Goal: Information Seeking & Learning: Learn about a topic

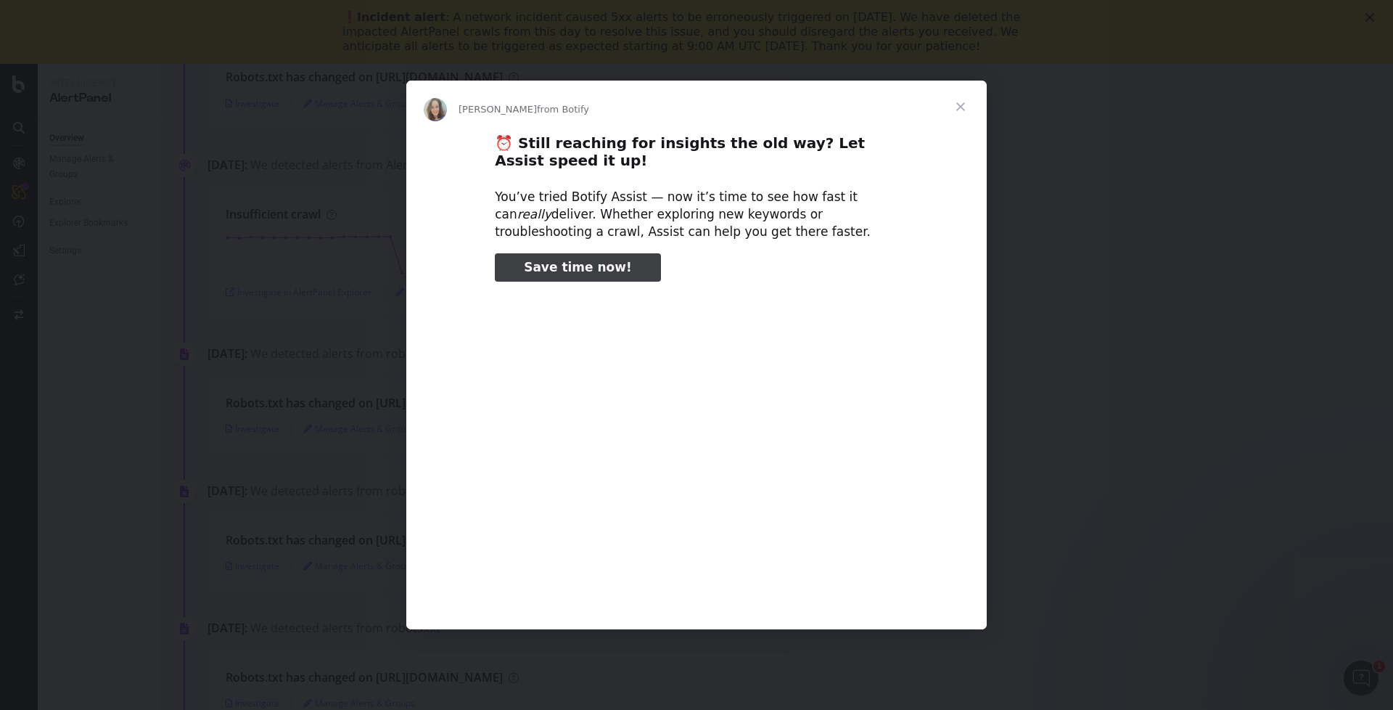
type input "52397"
click at [967, 103] on span "Close" at bounding box center [961, 107] width 52 height 52
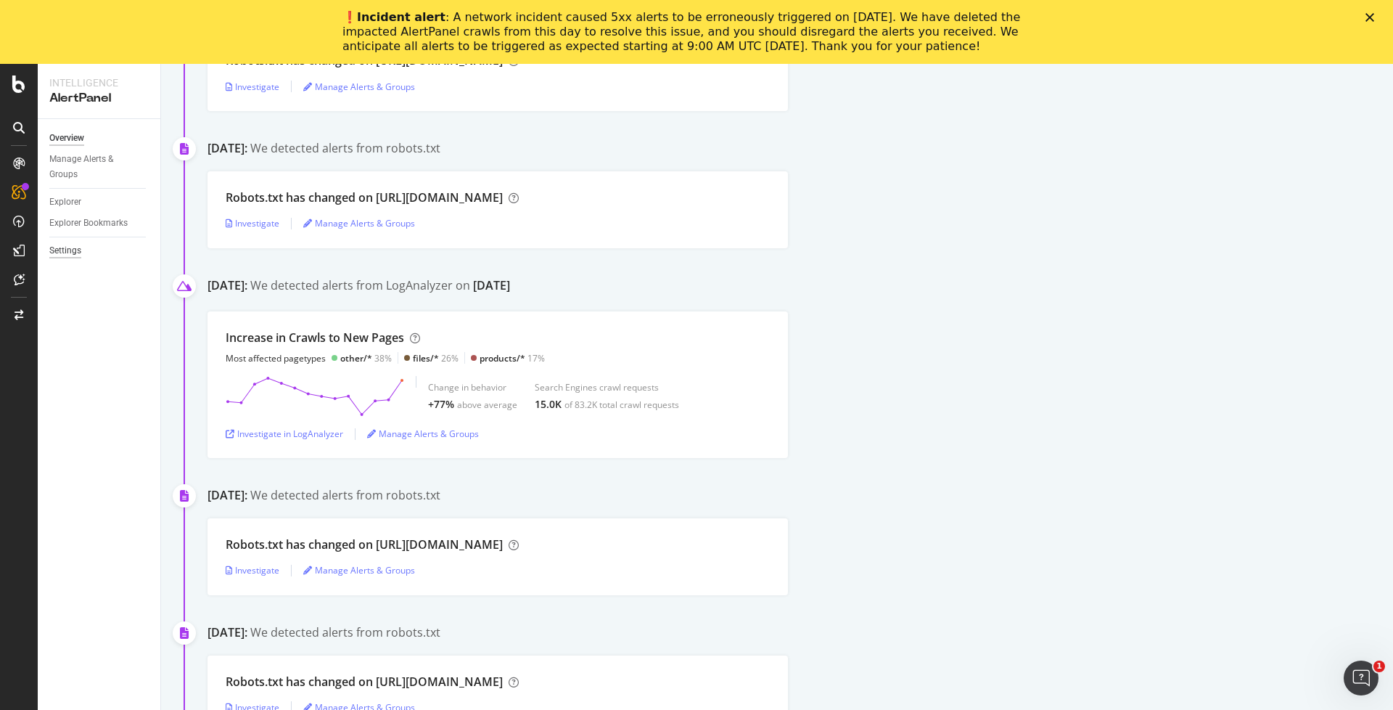
scroll to position [292, 0]
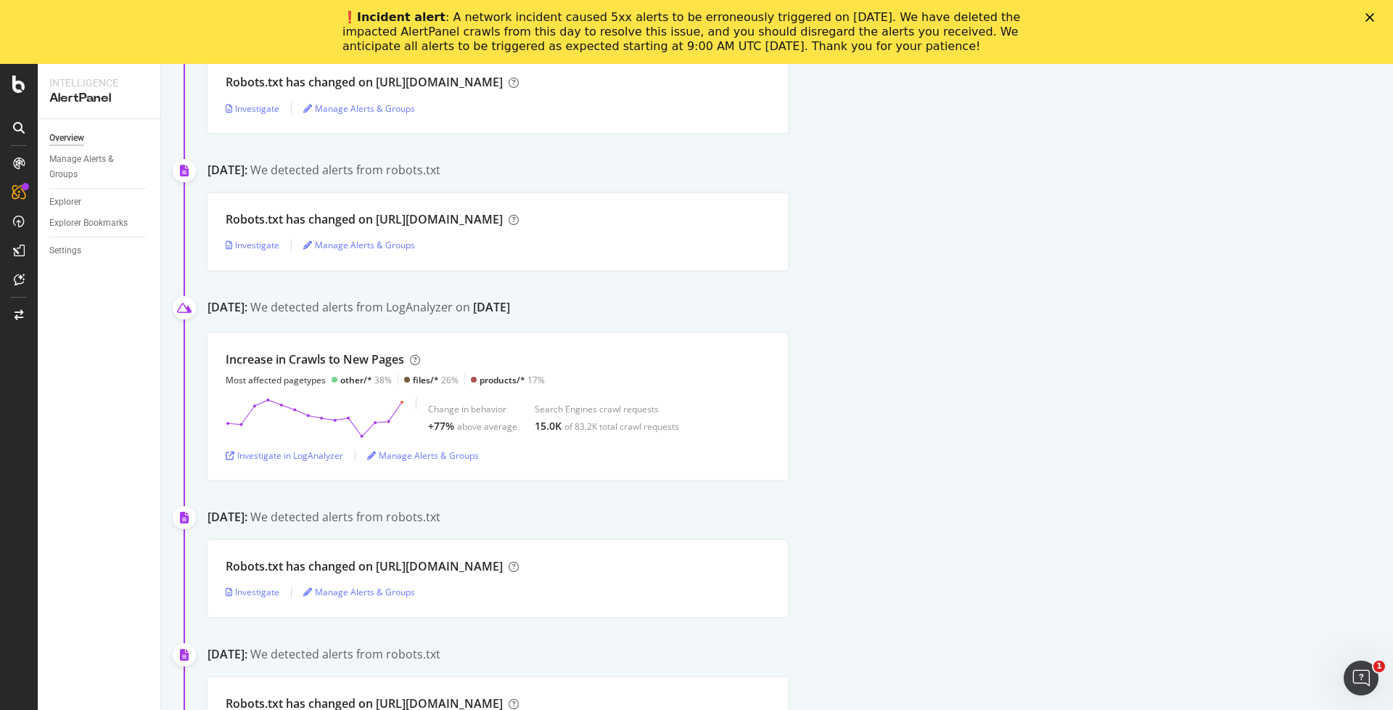
click at [11, 123] on div at bounding box center [18, 127] width 23 height 23
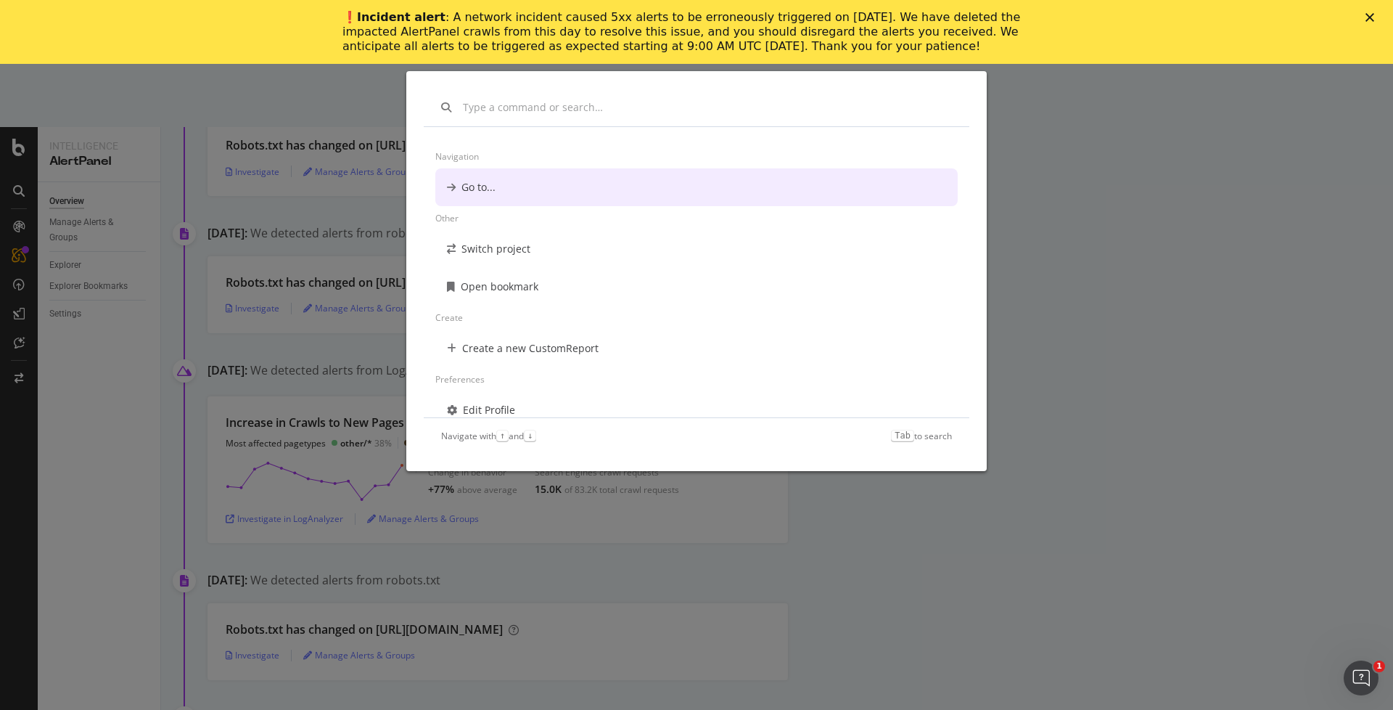
scroll to position [0, 0]
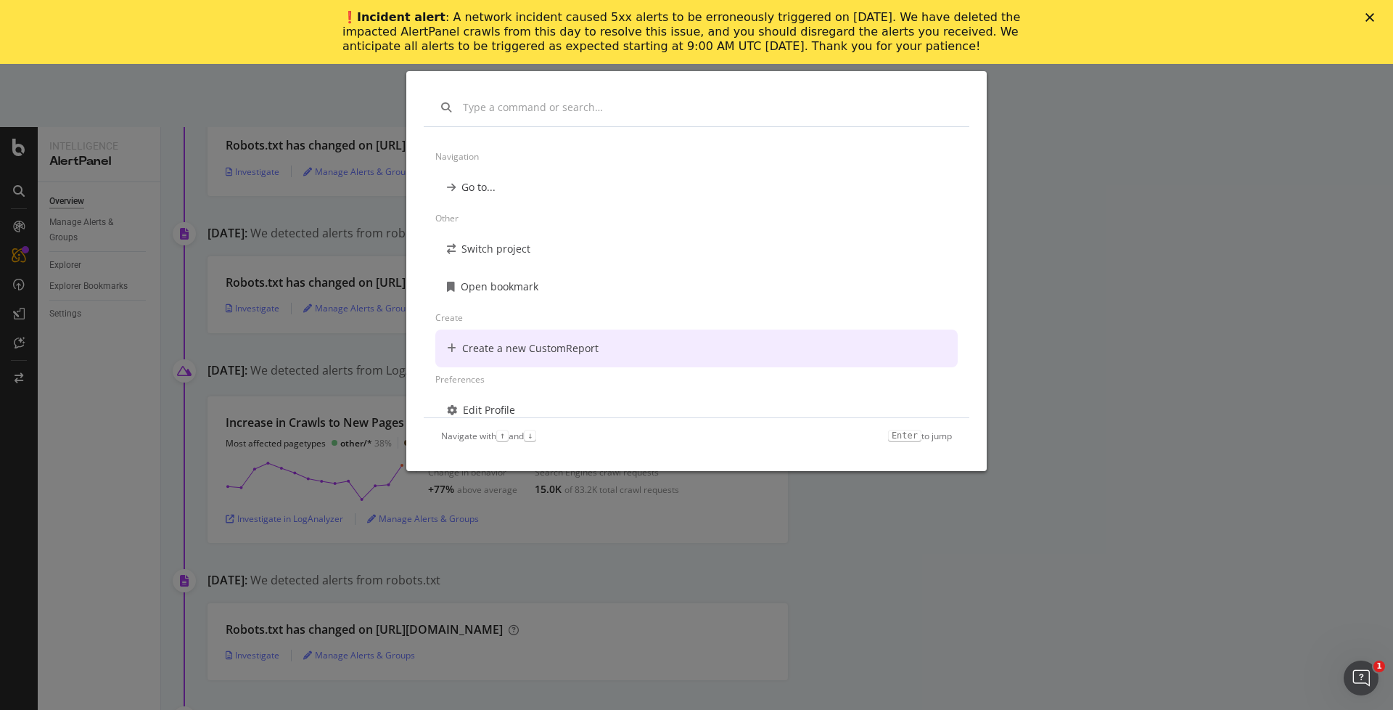
click at [329, 178] on div "Navigation Go to... Other Switch project Open bookmark Create Create a new Cust…" at bounding box center [696, 355] width 1393 height 710
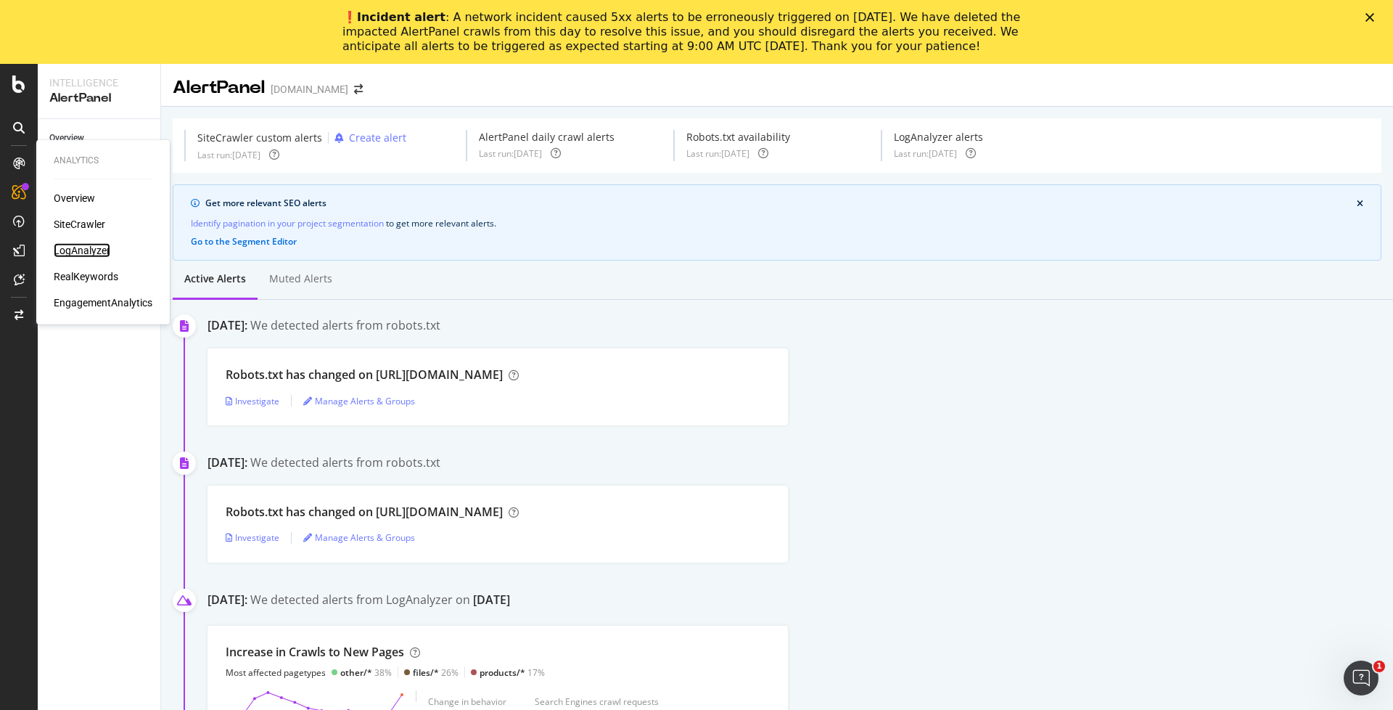
click at [93, 251] on div "LogAnalyzer" at bounding box center [82, 250] width 57 height 15
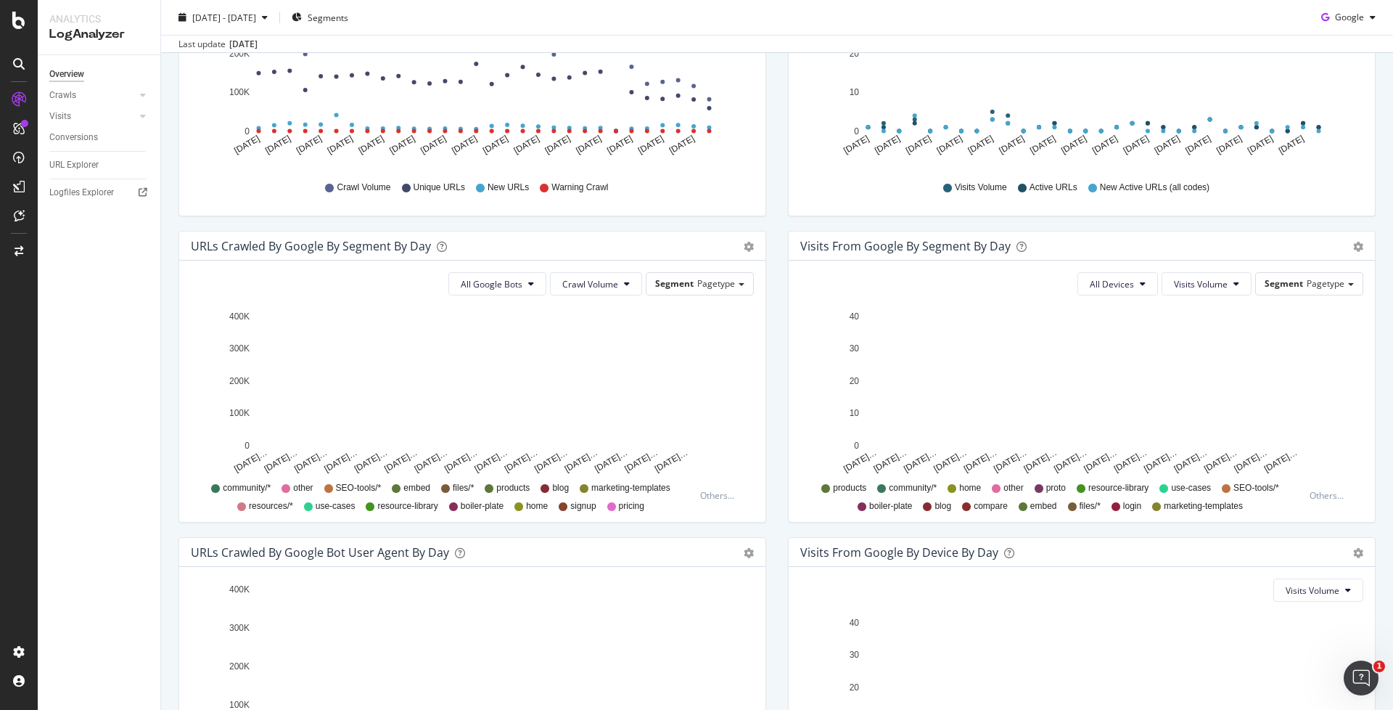
scroll to position [498, 0]
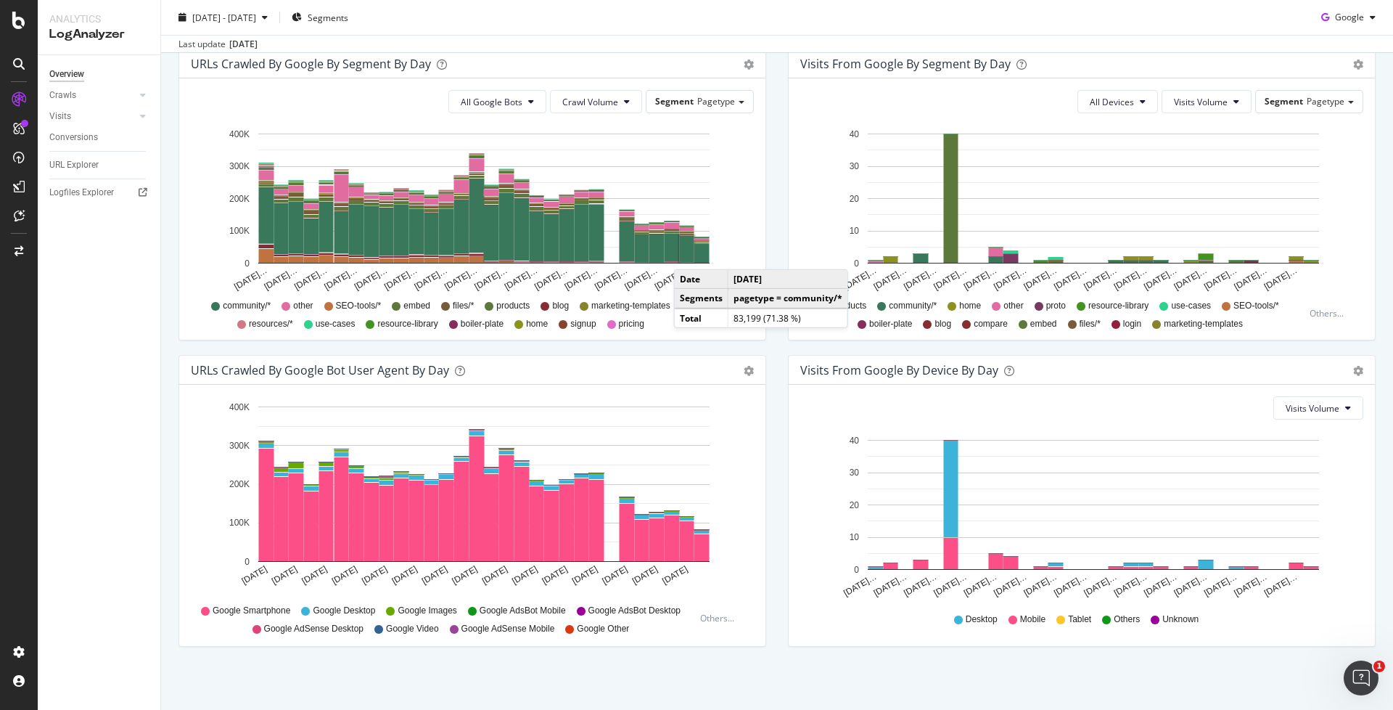
click at [688, 253] on rect "A chart." at bounding box center [687, 249] width 15 height 26
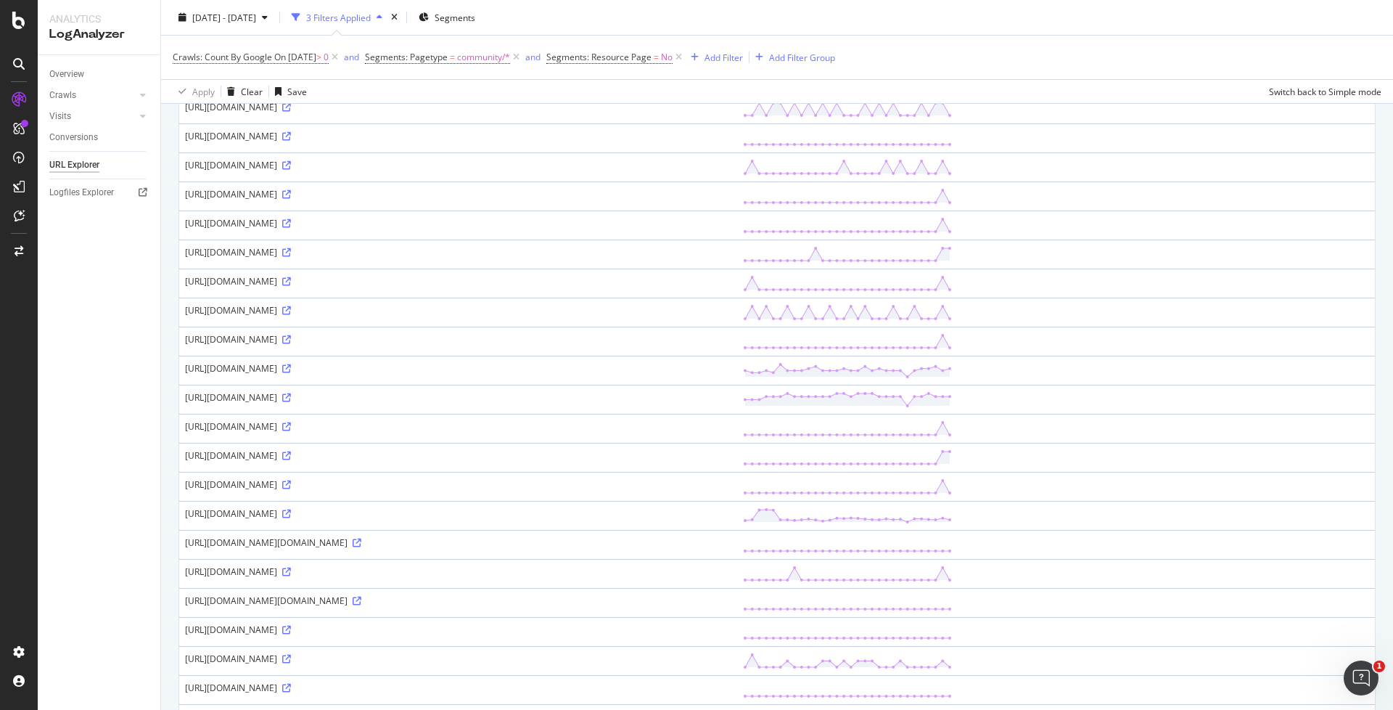
scroll to position [1048, 0]
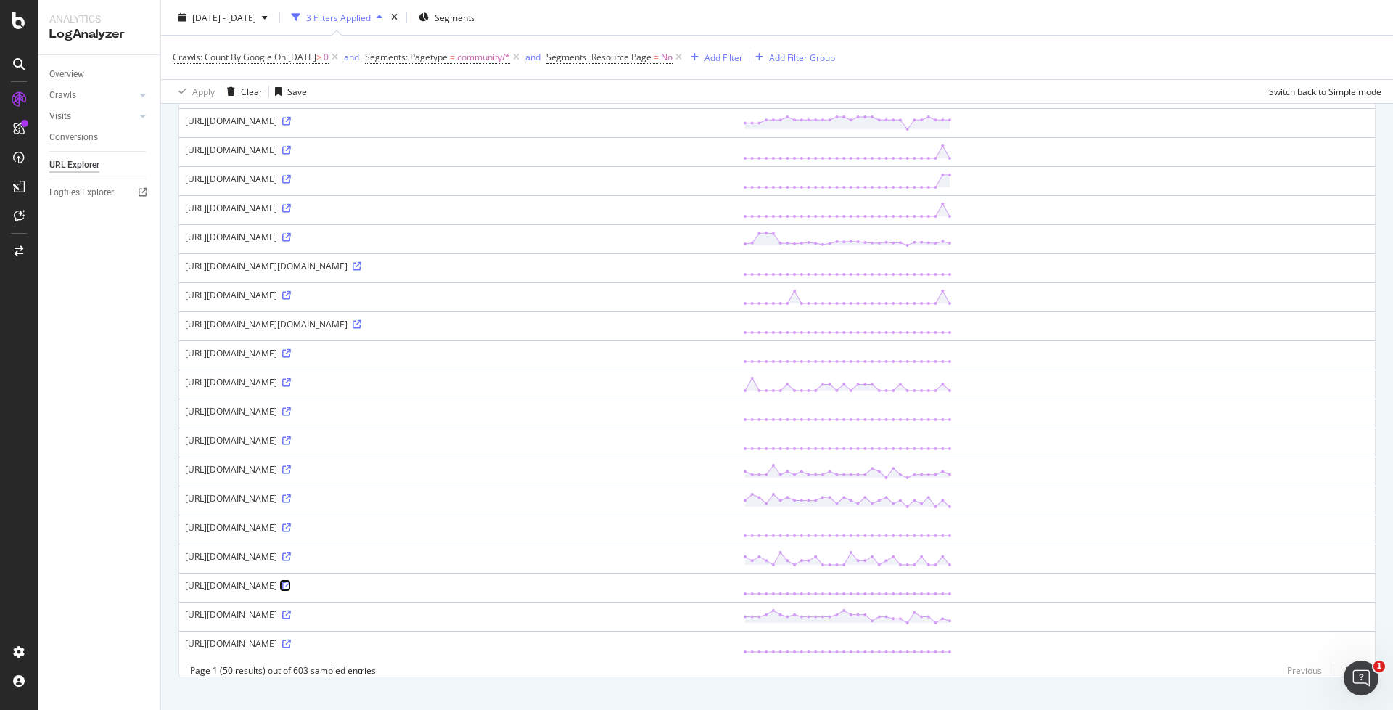
click at [291, 581] on icon at bounding box center [286, 585] width 9 height 9
click at [96, 113] on link "Visits" at bounding box center [92, 116] width 86 height 15
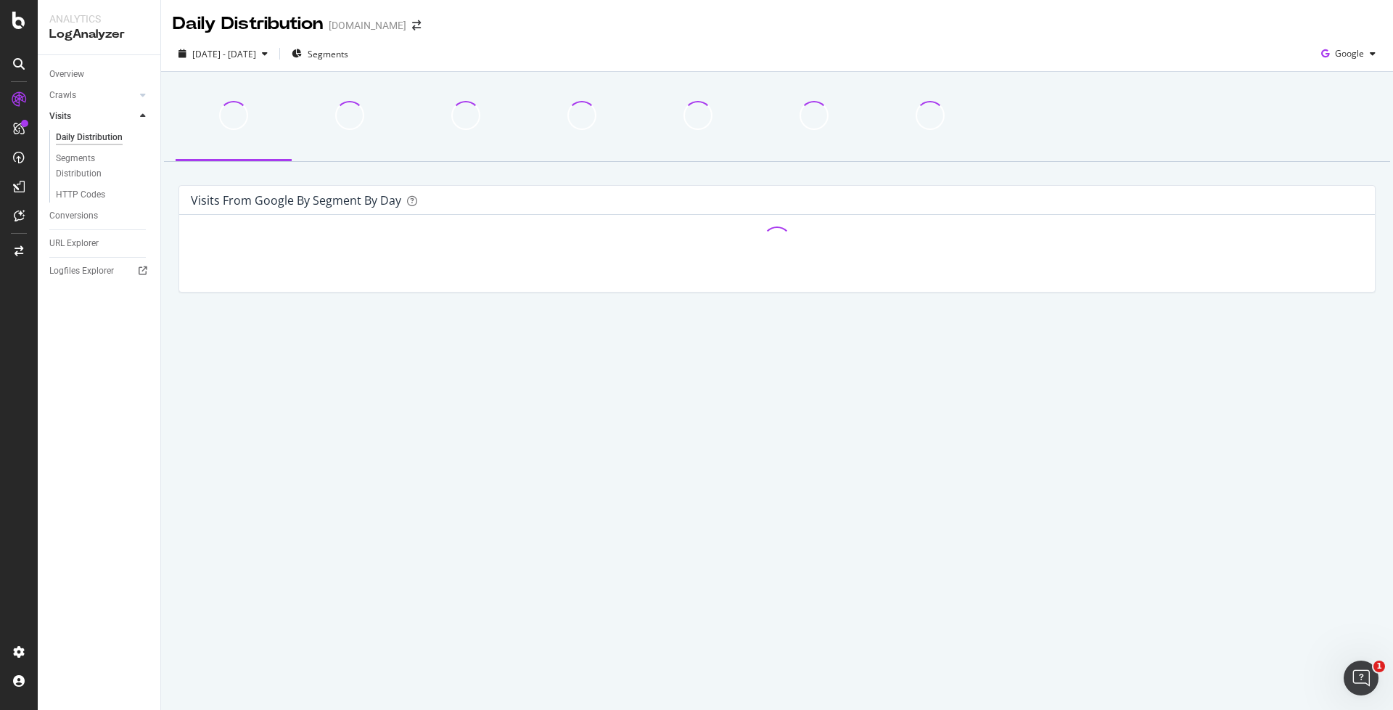
click at [97, 108] on div "Visits" at bounding box center [104, 116] width 111 height 21
click at [99, 99] on link "Crawls" at bounding box center [92, 95] width 86 height 15
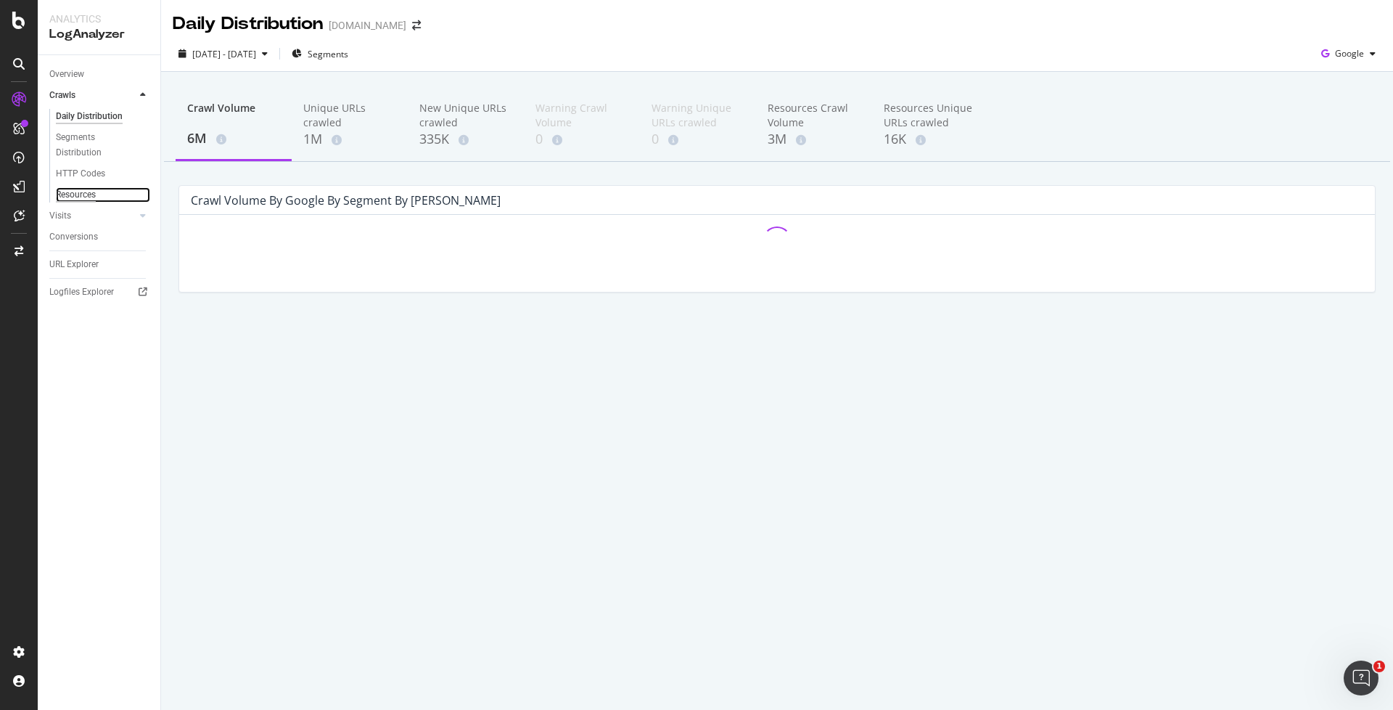
click at [89, 192] on div "Resources" at bounding box center [76, 194] width 40 height 15
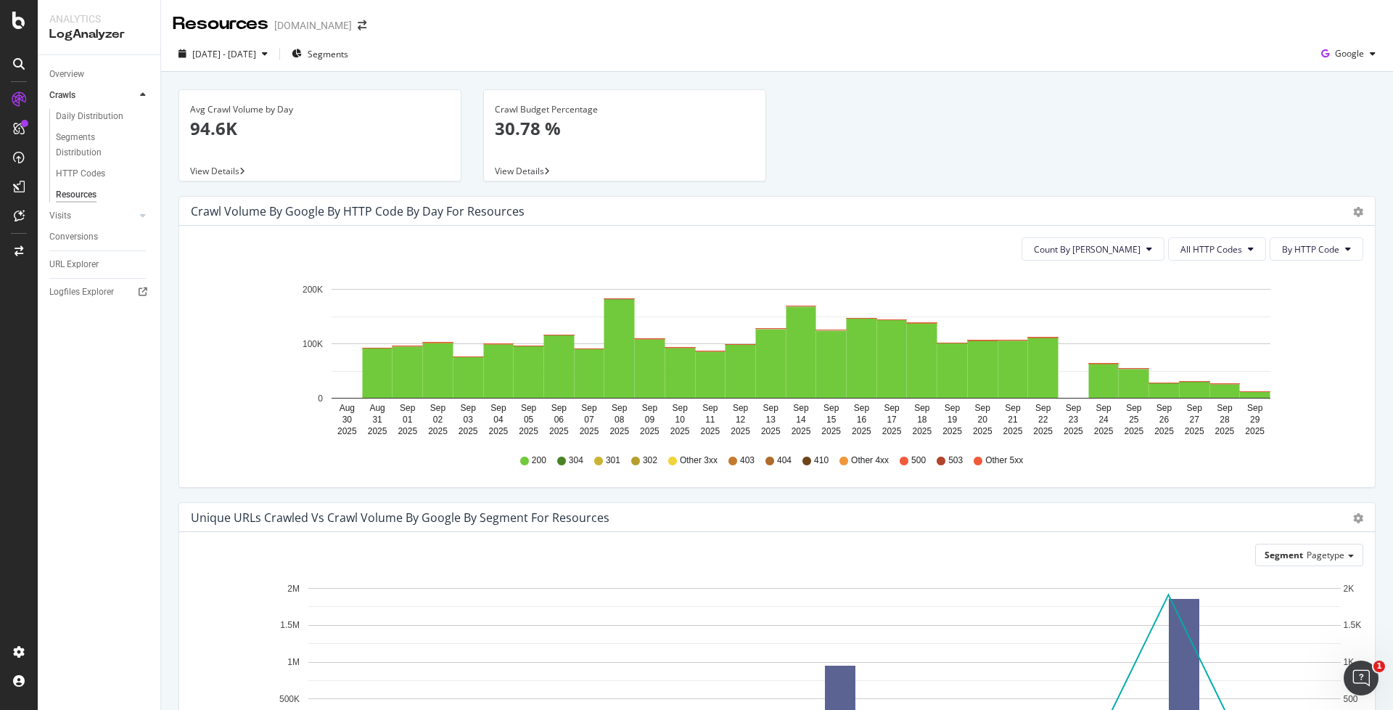
click at [356, 41] on div "[DATE] - [DATE] Segments Google" at bounding box center [777, 54] width 1232 height 36
click at [70, 223] on div "Visits" at bounding box center [60, 215] width 22 height 15
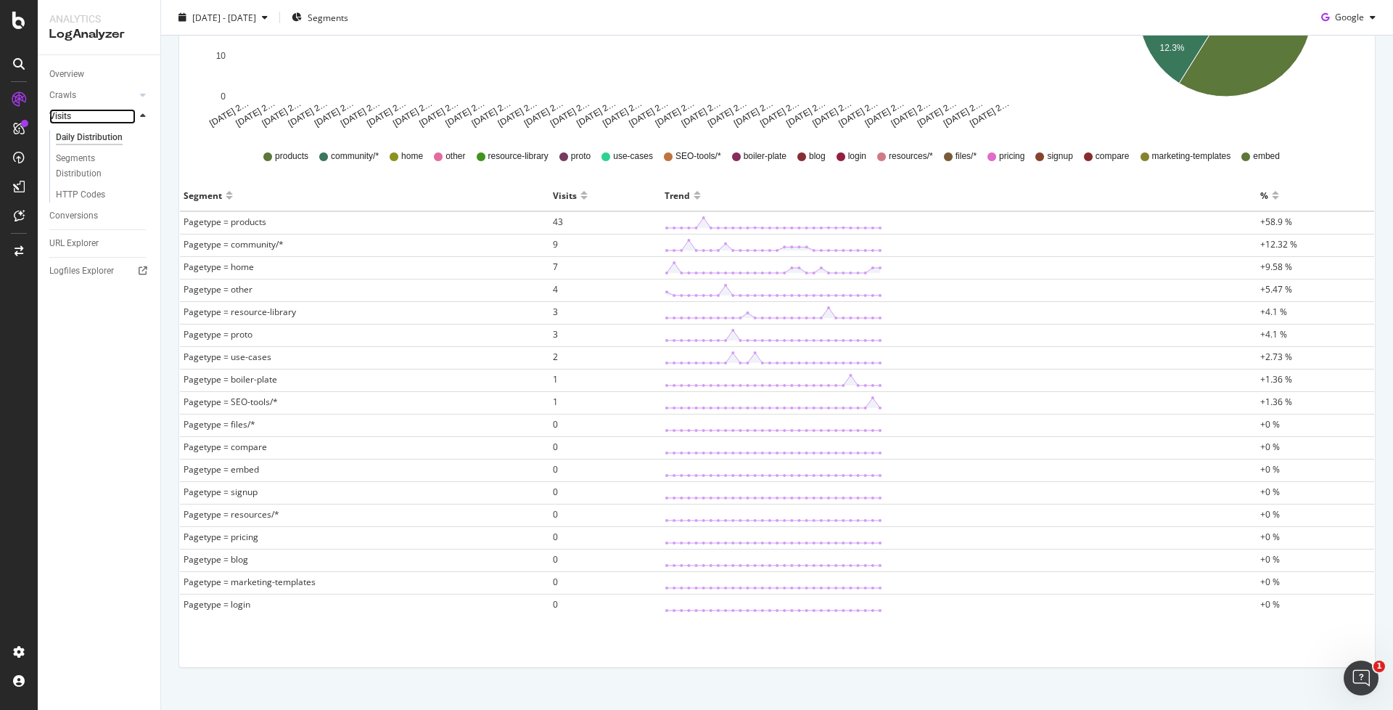
scroll to position [366, 0]
